Goal: Find specific page/section: Find specific page/section

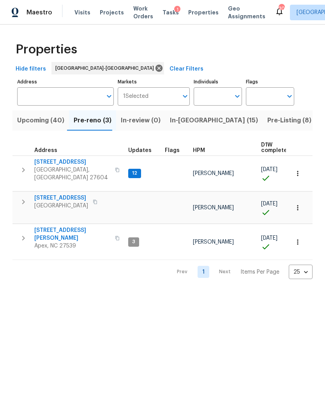
scroll to position [0, 7]
click at [187, 46] on div "Properties" at bounding box center [162, 49] width 300 height 25
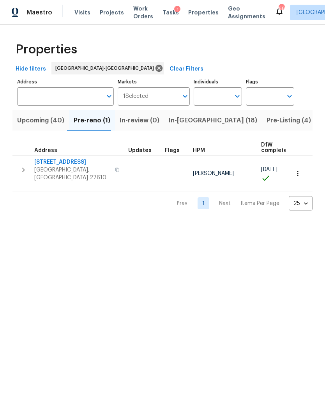
click at [185, 122] on span "In-[GEOGRAPHIC_DATA] (18)" at bounding box center [213, 120] width 88 height 11
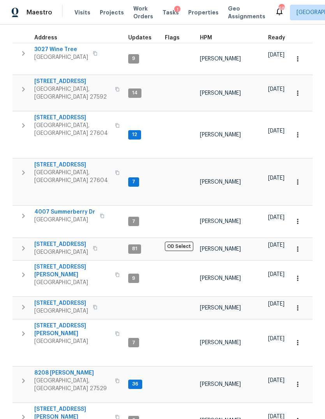
scroll to position [113, 0]
click at [23, 269] on icon "button" at bounding box center [23, 273] width 9 height 9
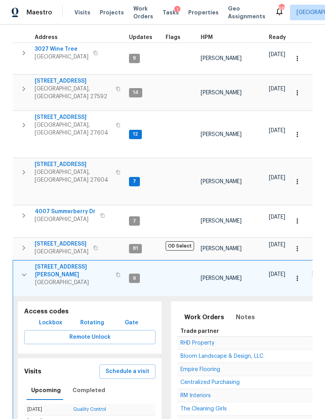
click at [25, 270] on icon "button" at bounding box center [23, 274] width 9 height 9
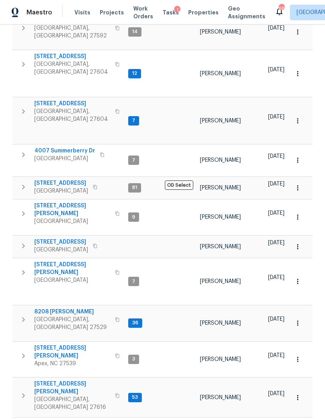
scroll to position [177, 0]
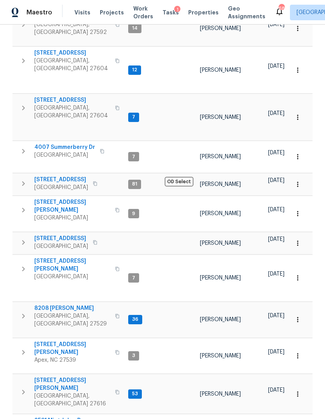
click at [63, 198] on span "[STREET_ADDRESS][PERSON_NAME]" at bounding box center [72, 206] width 76 height 16
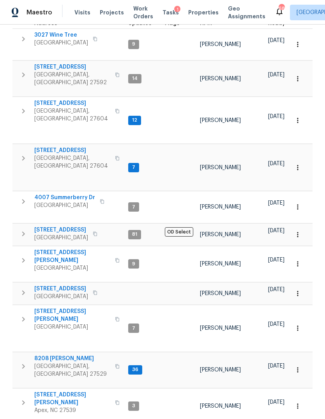
scroll to position [0, 0]
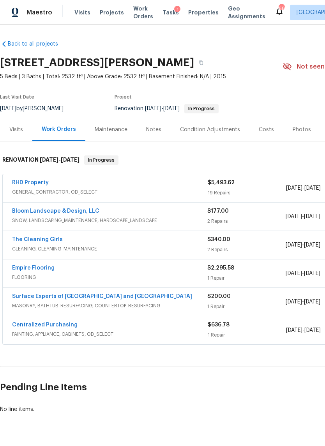
click at [267, 84] on section "104 Brennan Ct, Durham, NC 27703 5 Beds | 3 Baths | Total: 2532 ft² | Above Gra…" at bounding box center [220, 85] width 440 height 65
